Goal: Navigation & Orientation: Find specific page/section

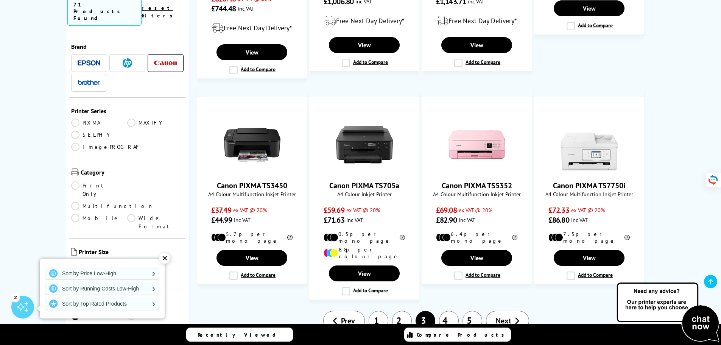
click at [721, 192] on html "Call us Free on 0800 840 3699 Mon-Fri 9:00 - 17:30 Mon - Fri 9:00am - 5:30pm Sa…" at bounding box center [360, 177] width 721 height 1703
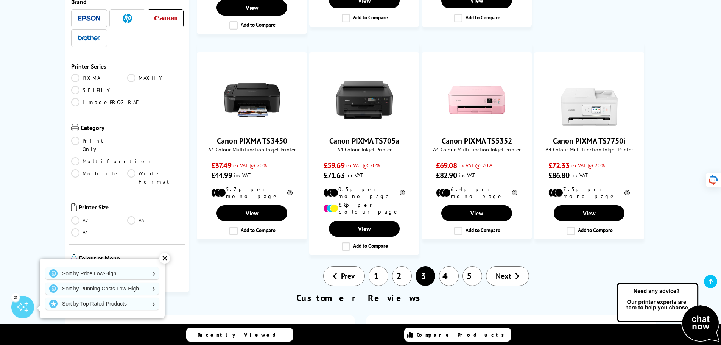
click at [446, 266] on link "4" at bounding box center [449, 276] width 20 height 20
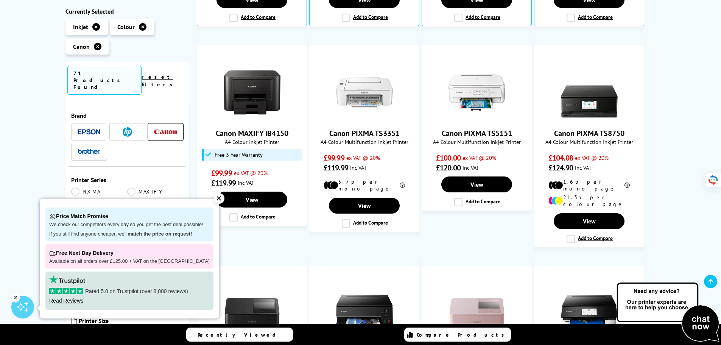
scroll to position [591, 0]
